Goal: Task Accomplishment & Management: Complete application form

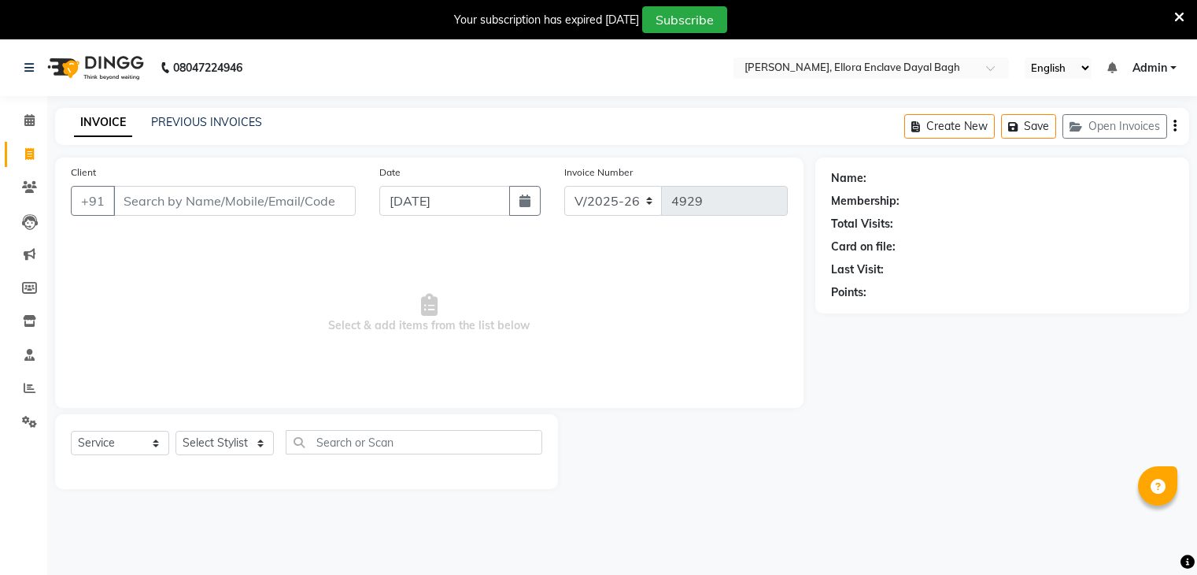
select select "6880"
select select "service"
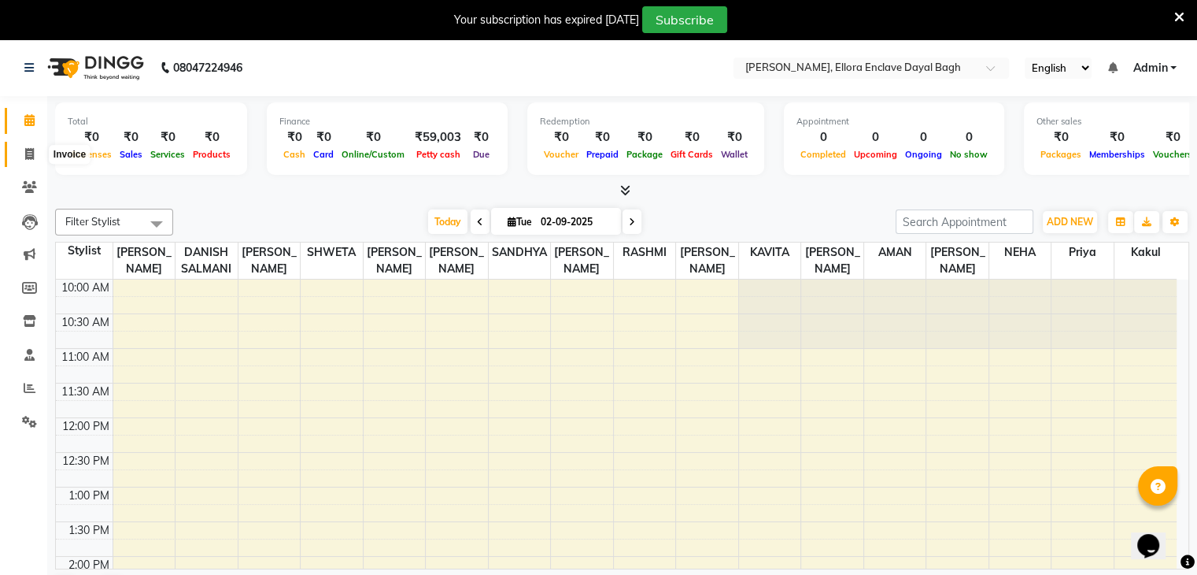
click at [24, 146] on span at bounding box center [30, 155] width 28 height 18
select select "6880"
select select "service"
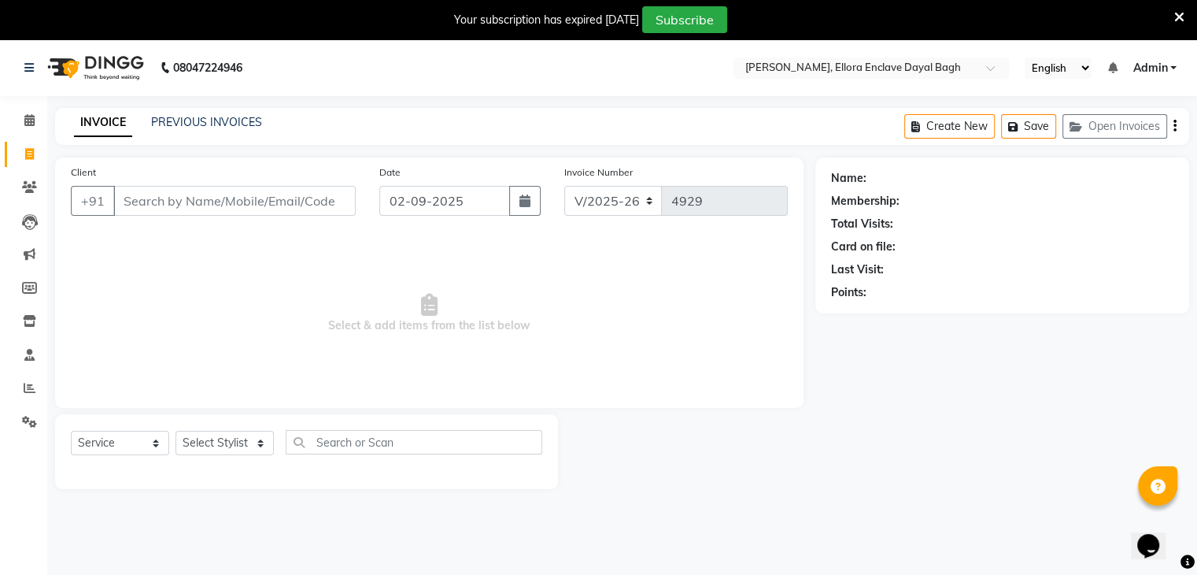
click at [172, 199] on input "Client" at bounding box center [234, 201] width 242 height 30
click at [250, 451] on select "Select Stylist AMAN DANISH SALMANI [PERSON_NAME] kakul KAVITA [PERSON_NAME] [PE…" at bounding box center [225, 443] width 98 height 24
select select "53884"
click at [176, 431] on select "Select Stylist AMAN DANISH SALMANI [PERSON_NAME] kakul KAVITA [PERSON_NAME] [PE…" at bounding box center [225, 443] width 98 height 24
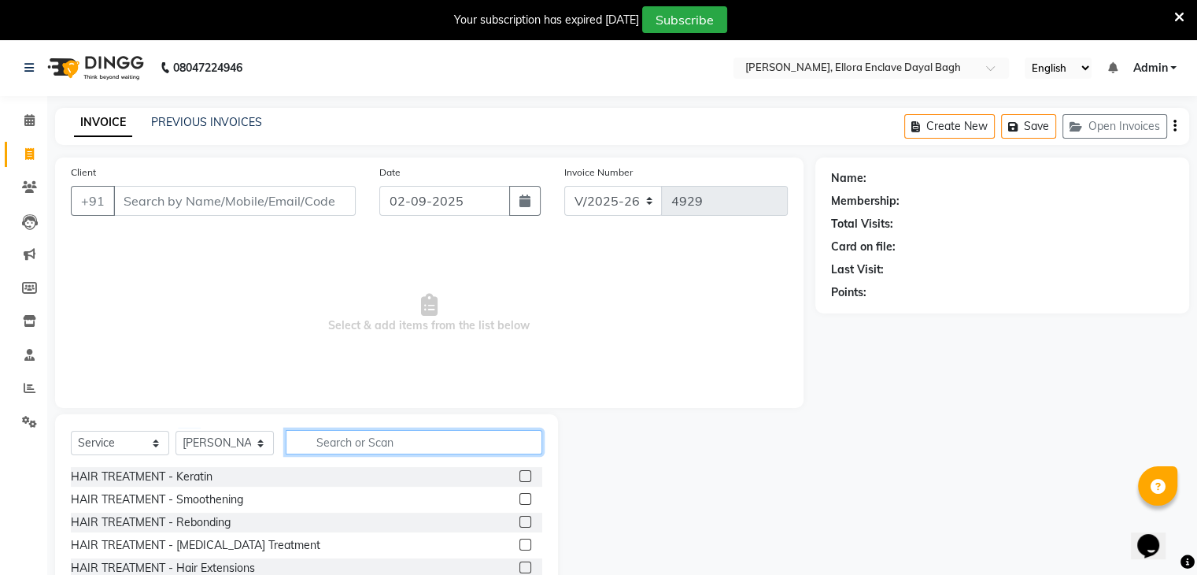
click at [418, 445] on input "text" at bounding box center [414, 442] width 257 height 24
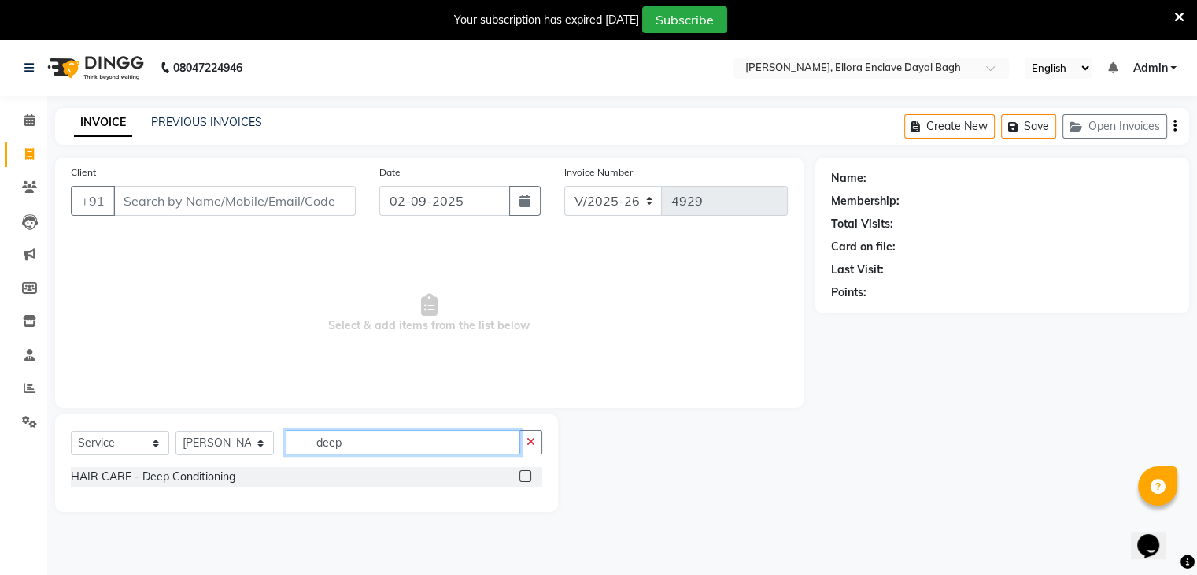
type input "deep"
click at [527, 479] on label at bounding box center [525, 476] width 12 height 12
click at [527, 479] on input "checkbox" at bounding box center [524, 476] width 10 height 10
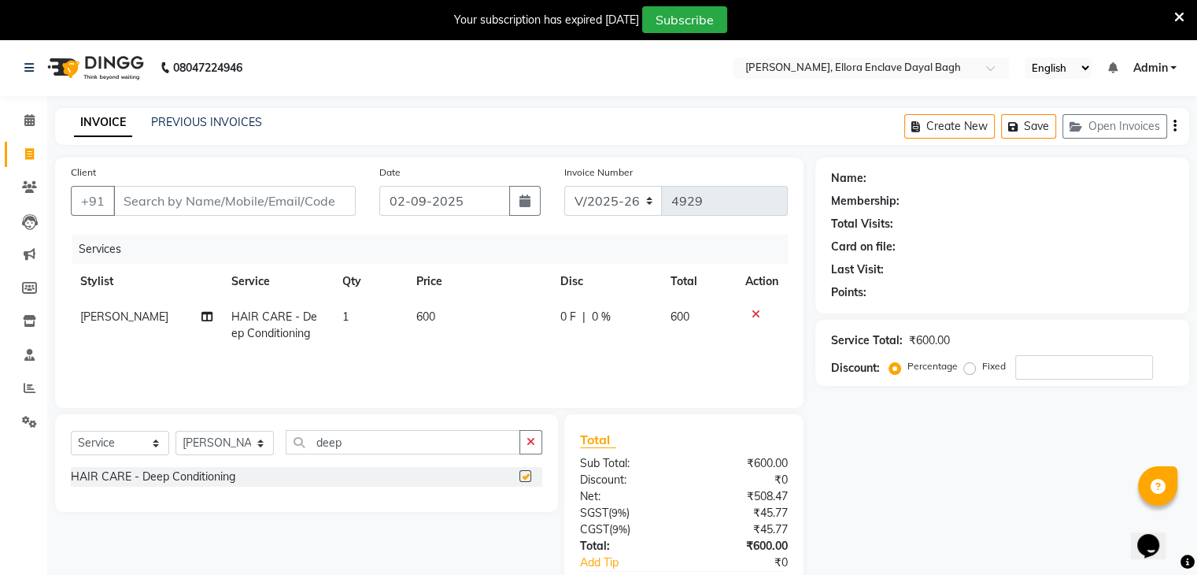
checkbox input "false"
click at [441, 442] on input "deep" at bounding box center [403, 442] width 235 height 24
type input "d"
type input "meh"
click at [526, 480] on label at bounding box center [525, 476] width 12 height 12
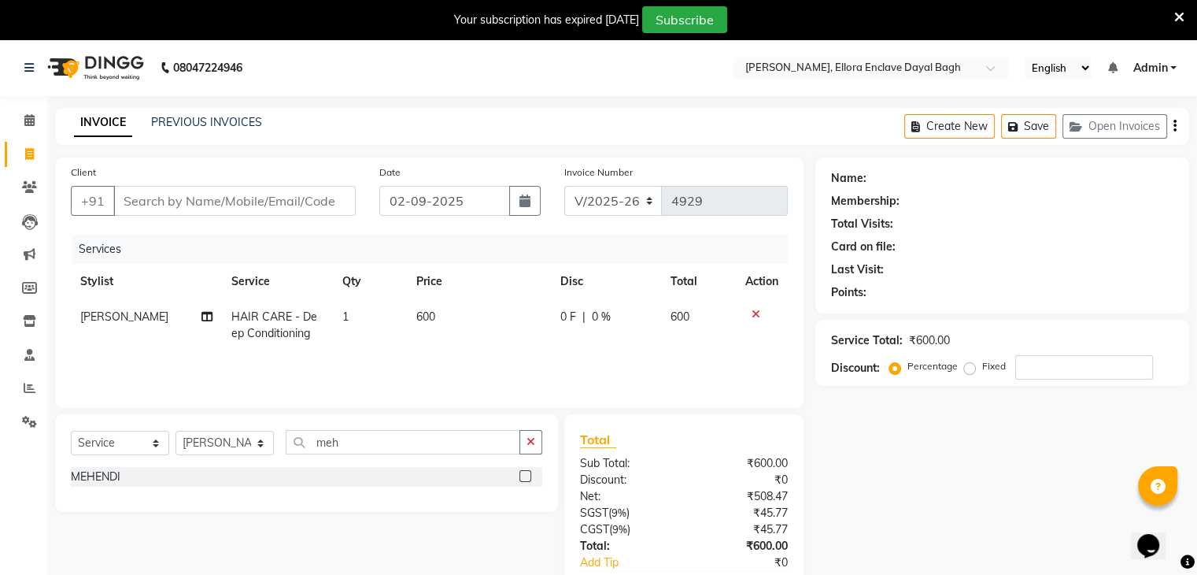
click at [526, 480] on input "checkbox" at bounding box center [524, 476] width 10 height 10
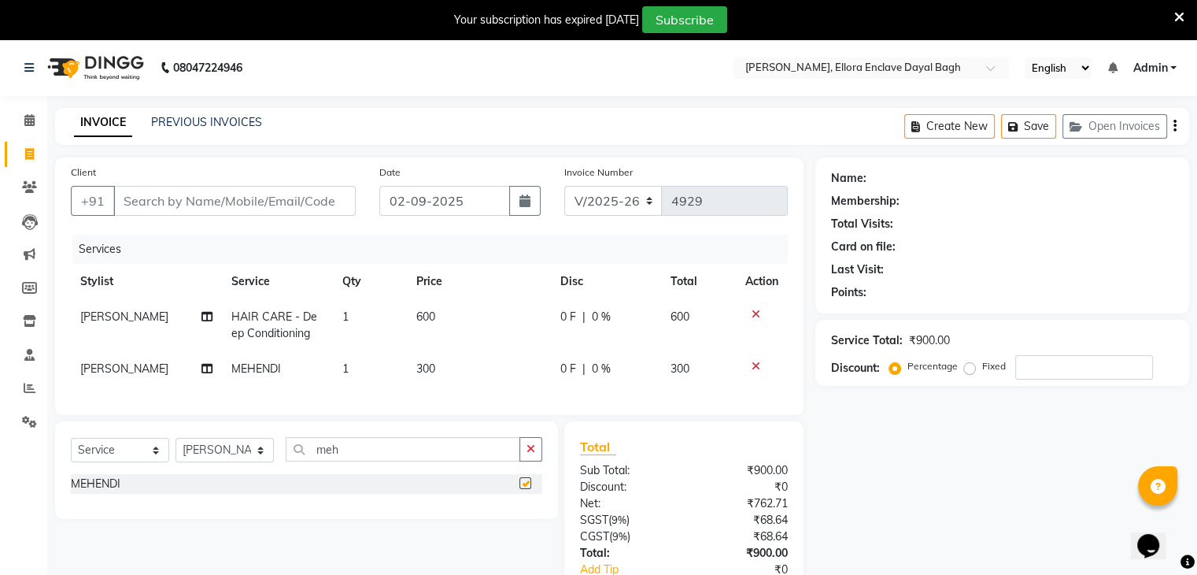
checkbox input "false"
click at [252, 461] on select "Select Stylist AMAN DANISH SALMANI [PERSON_NAME] kakul KAVITA [PERSON_NAME] [PE…" at bounding box center [225, 450] width 98 height 24
select select "58738"
click at [176, 451] on select "Select Stylist AMAN DANISH SALMANI [PERSON_NAME] kakul KAVITA [PERSON_NAME] [PE…" at bounding box center [225, 450] width 98 height 24
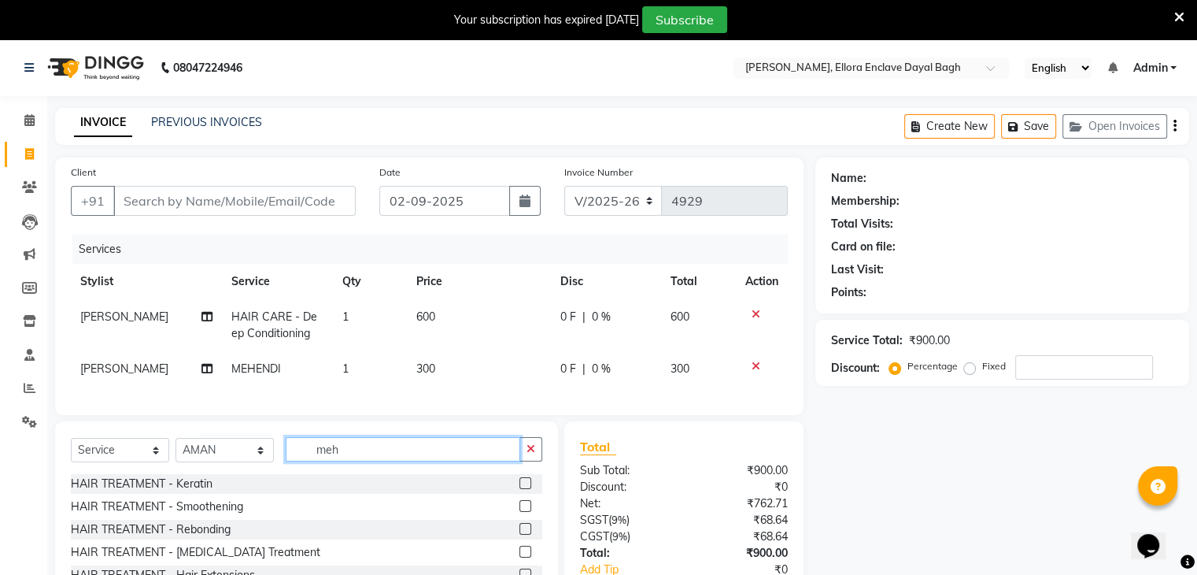
click at [429, 461] on input "meh" at bounding box center [403, 449] width 235 height 24
type input "m"
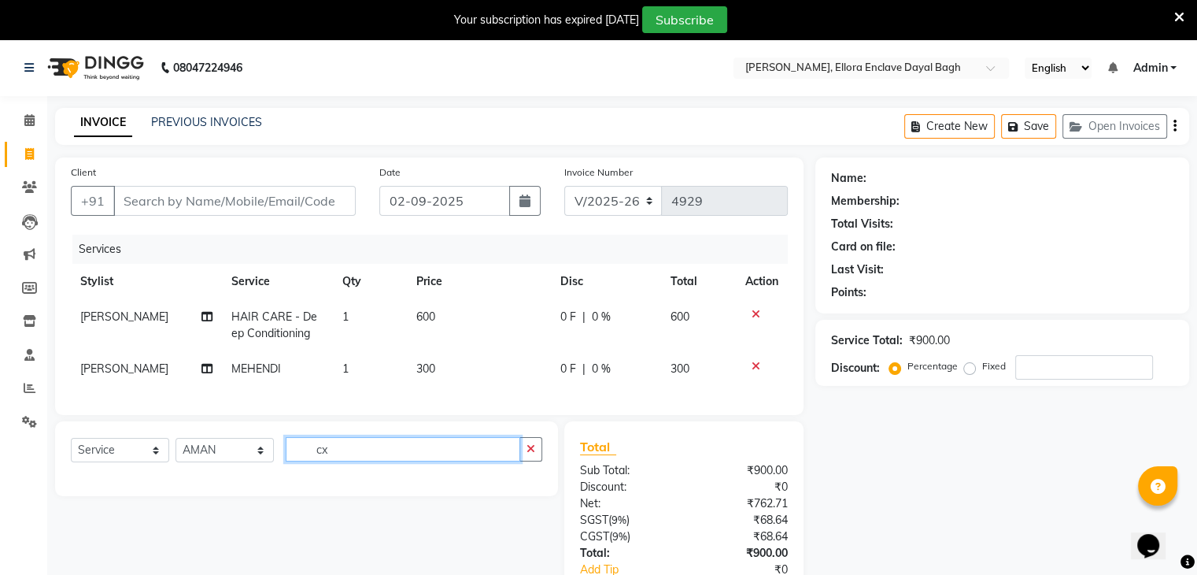
type input "c"
type input "cut"
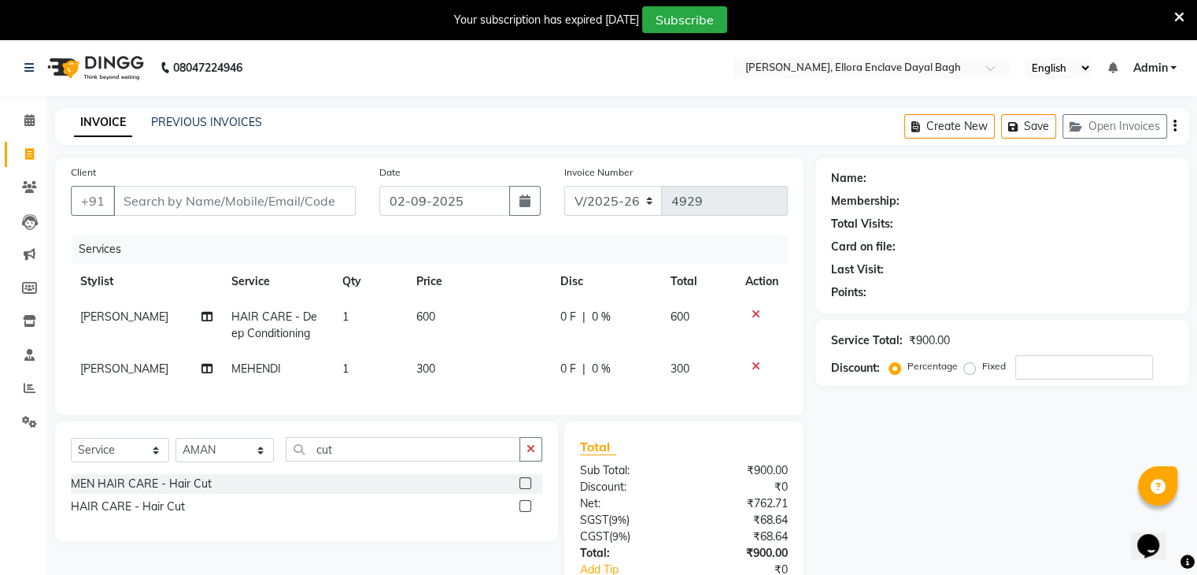
click at [523, 512] on label at bounding box center [525, 506] width 12 height 12
click at [523, 512] on input "checkbox" at bounding box center [524, 506] width 10 height 10
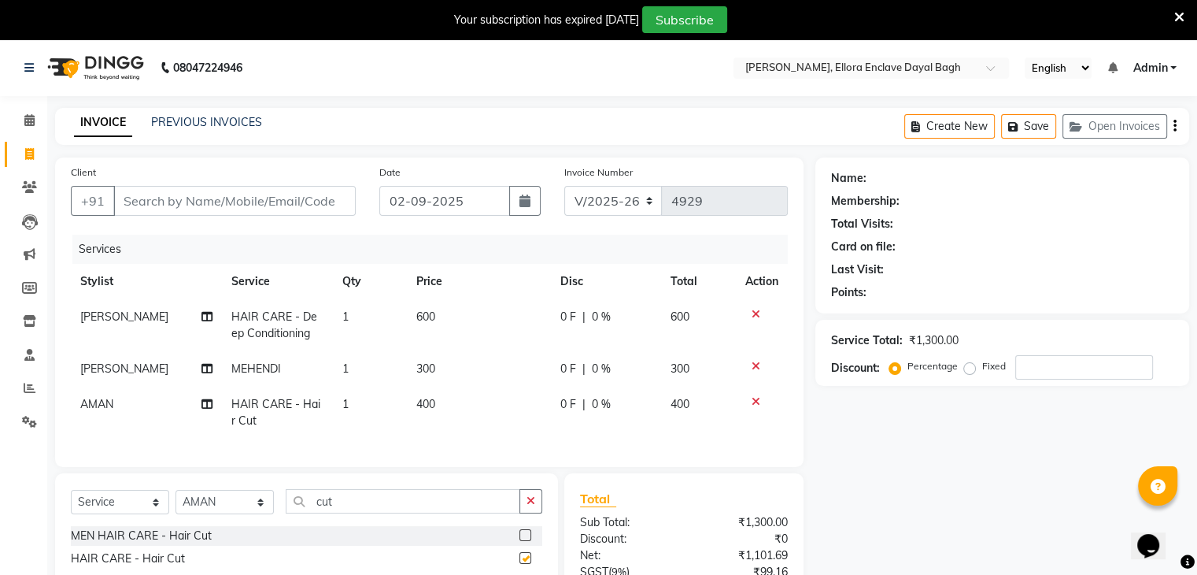
checkbox input "false"
